Goal: Entertainment & Leisure: Consume media (video, audio)

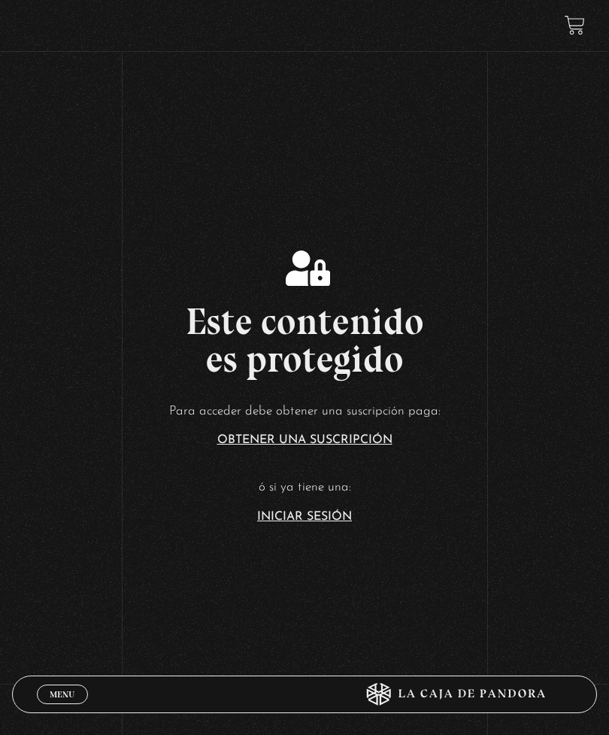
scroll to position [198, 0]
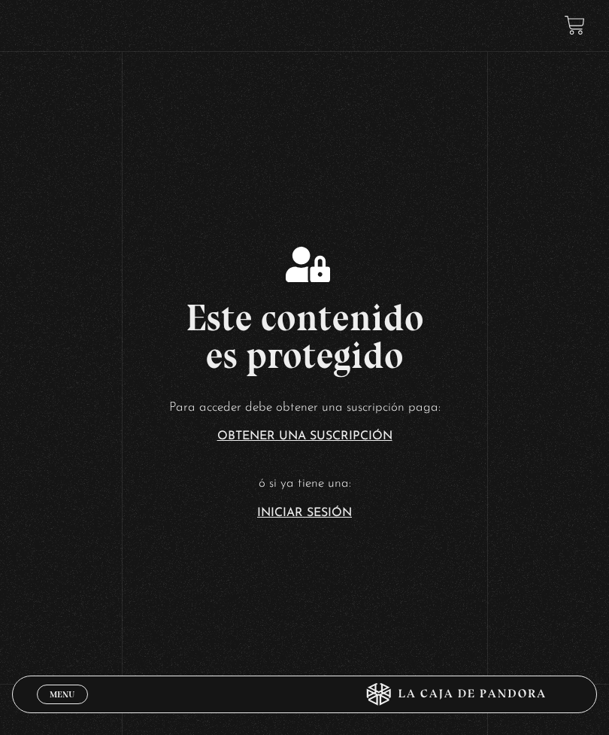
click at [336, 519] on link "Iniciar Sesión" at bounding box center [304, 513] width 95 height 12
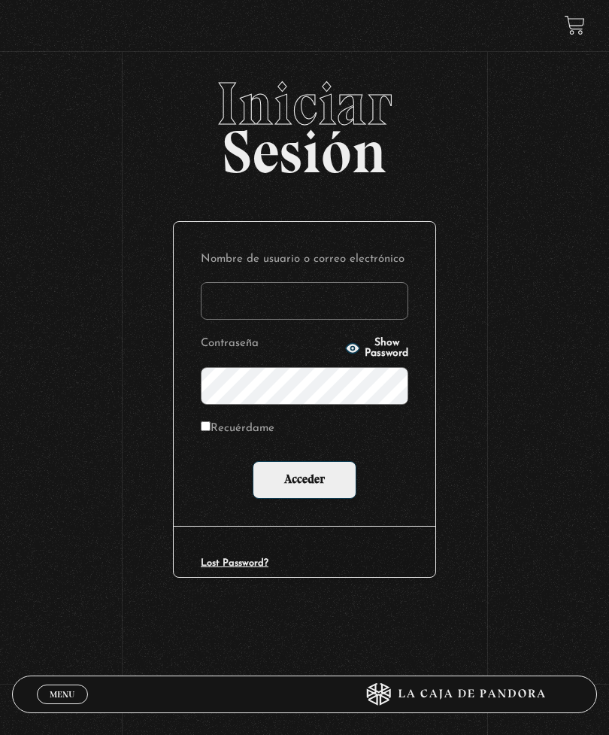
type input "baleskavb@yahoo.com"
click at [305, 483] on input "Acceder" at bounding box center [305, 480] width 104 height 38
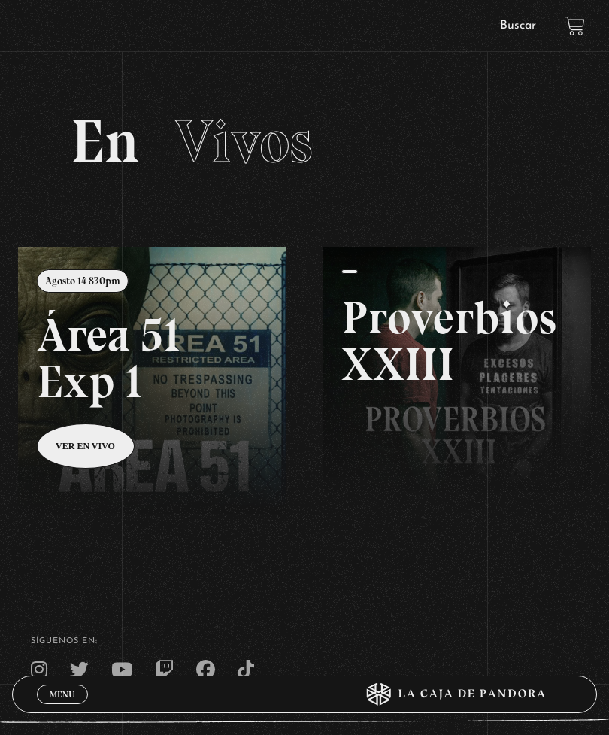
click at [74, 698] on span "Menu" at bounding box center [62, 693] width 25 height 9
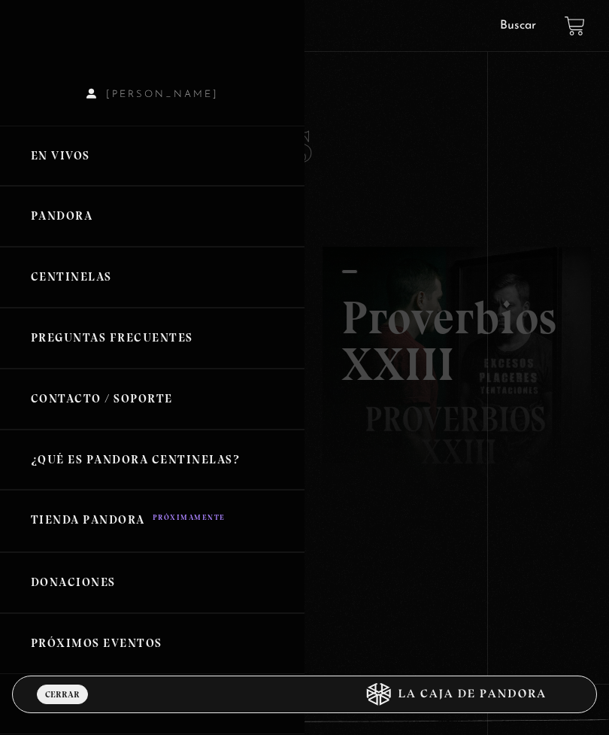
click at [150, 285] on link "Centinelas" at bounding box center [152, 277] width 305 height 61
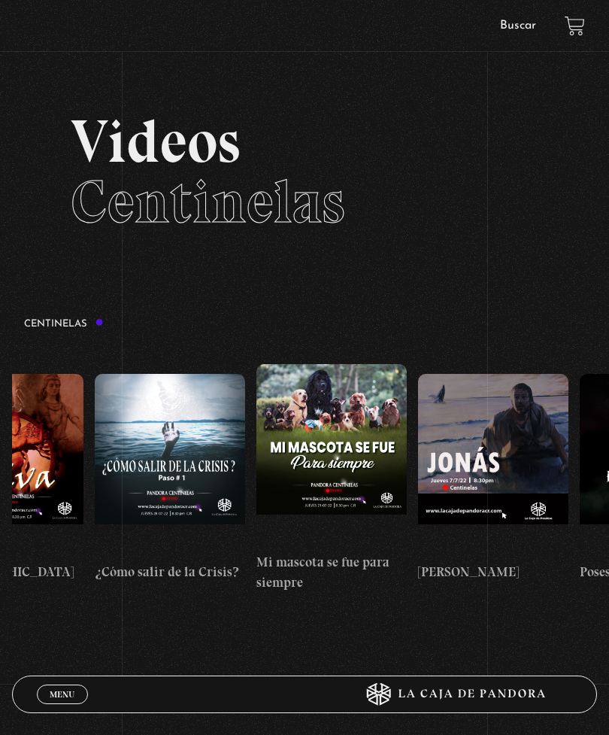
scroll to position [0, 9131]
click at [354, 428] on figure at bounding box center [332, 454] width 150 height 180
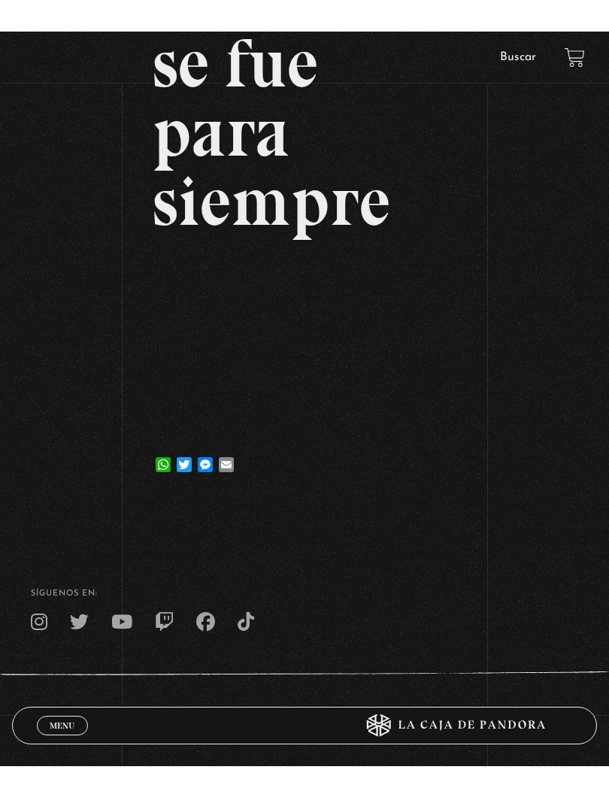
scroll to position [15, 0]
